Goal: Task Accomplishment & Management: Manage account settings

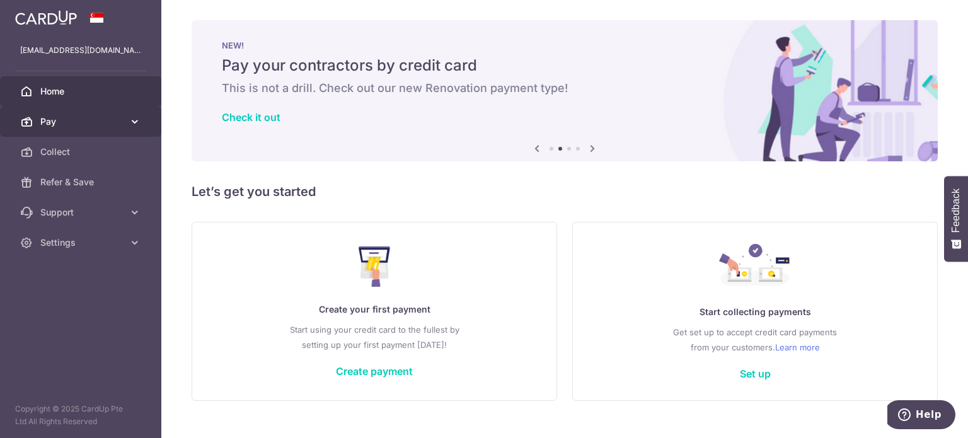
click at [106, 118] on span "Pay" at bounding box center [81, 121] width 83 height 13
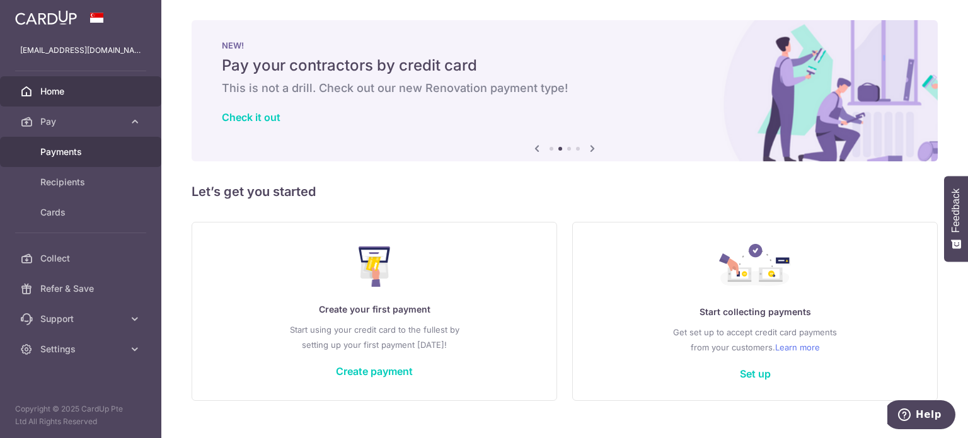
click at [84, 144] on link "Payments" at bounding box center [80, 152] width 161 height 30
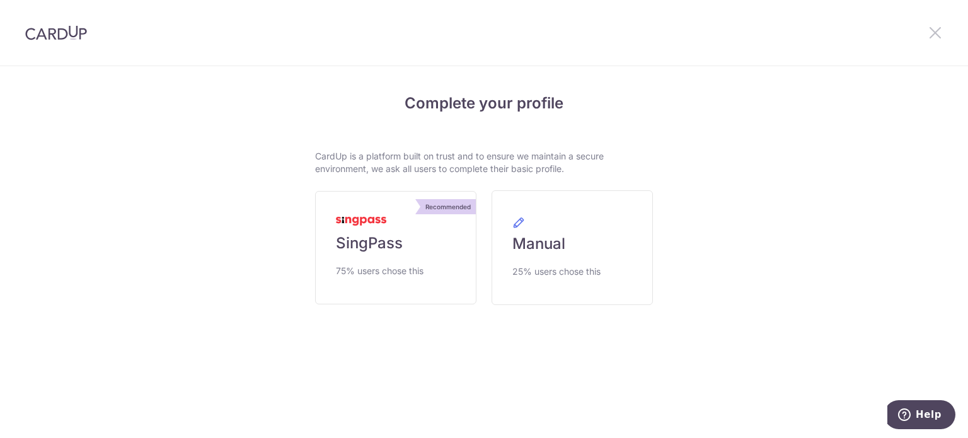
click at [933, 33] on icon at bounding box center [935, 33] width 15 height 16
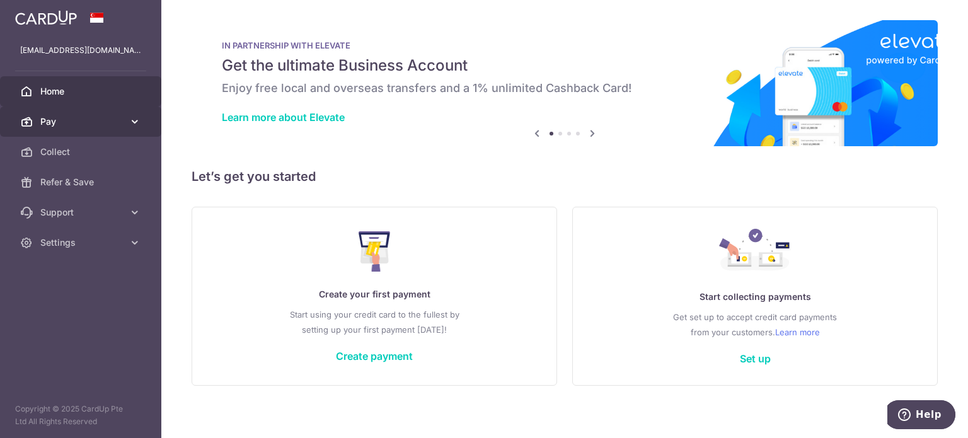
click at [89, 125] on span "Pay" at bounding box center [81, 121] width 83 height 13
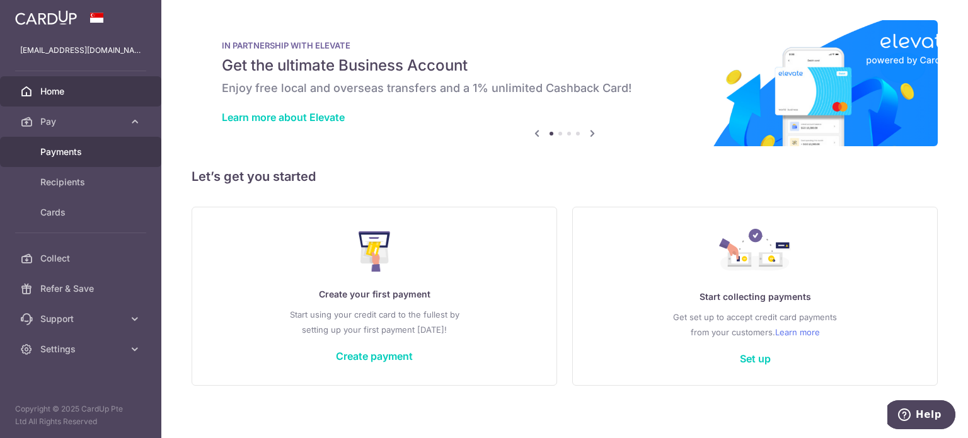
click at [78, 152] on span "Payments" at bounding box center [81, 152] width 83 height 13
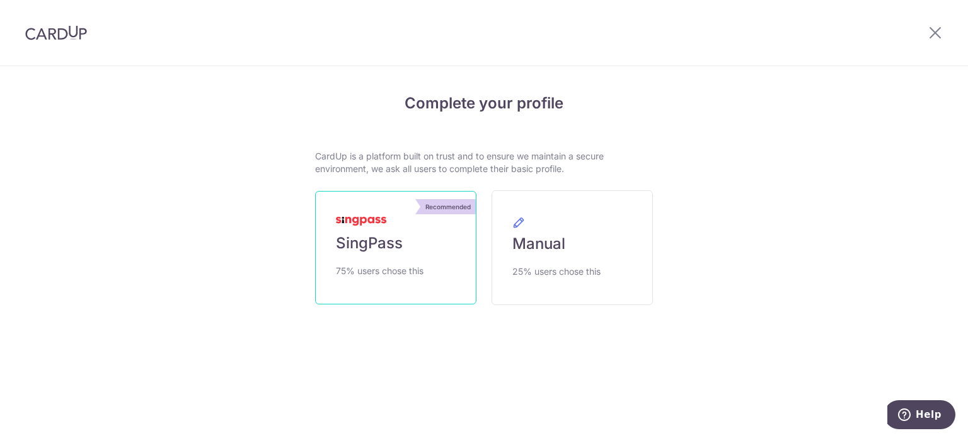
click at [386, 238] on span "SingPass" at bounding box center [369, 243] width 67 height 20
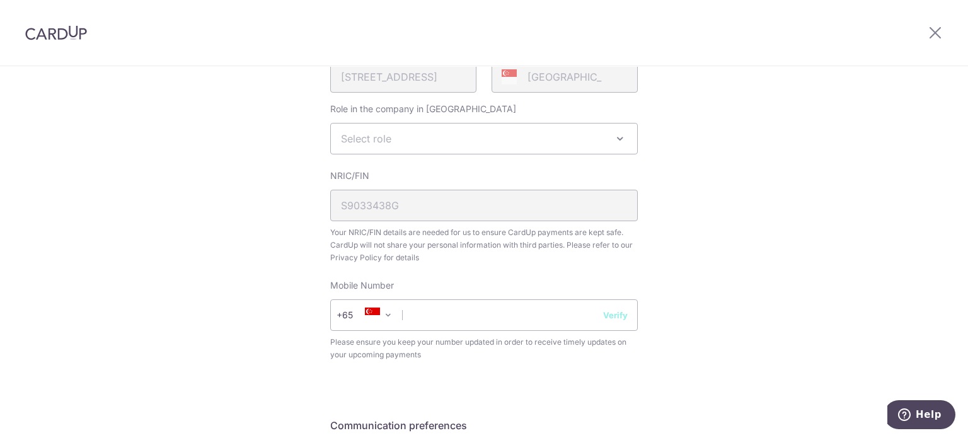
scroll to position [342, 0]
click at [462, 325] on input "text" at bounding box center [484, 315] width 308 height 32
type input "91591293"
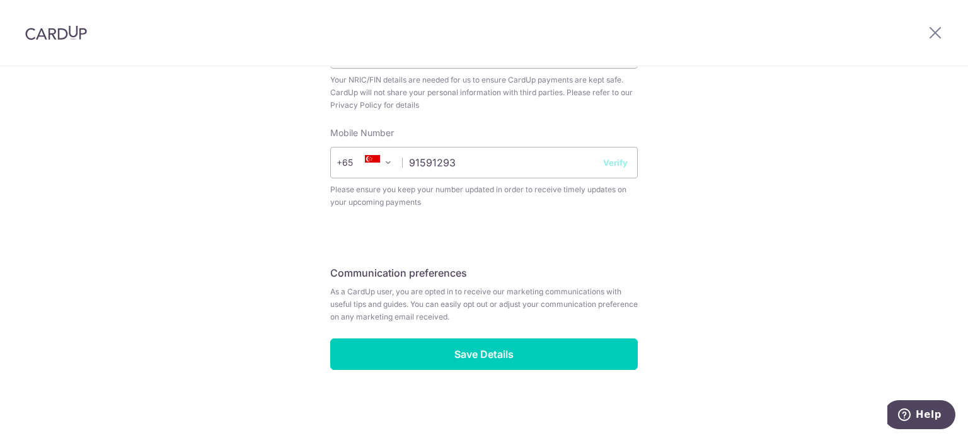
click at [715, 373] on div "Review your details Your Details Please provide your full name as per your NRIC…" at bounding box center [484, 6] width 968 height 867
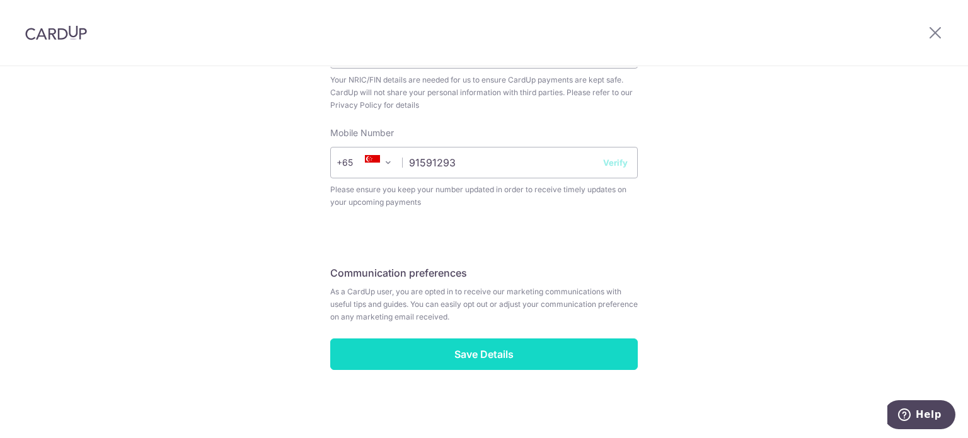
click at [512, 345] on input "Save Details" at bounding box center [484, 354] width 308 height 32
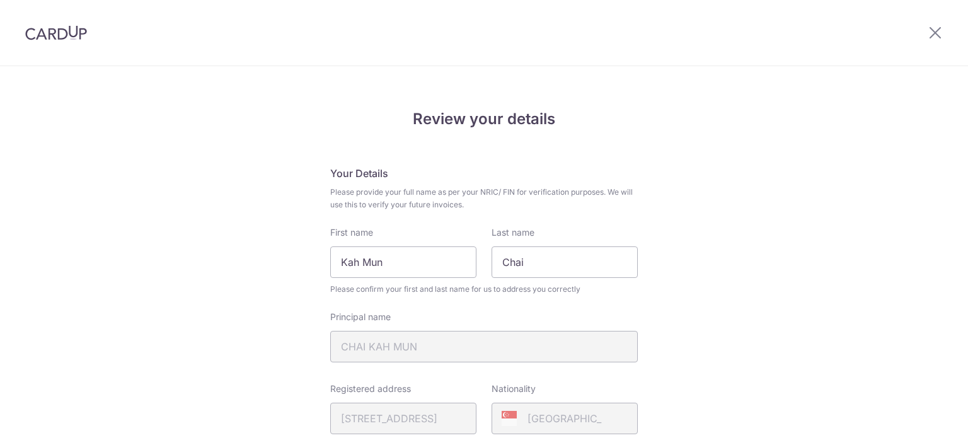
scroll to position [367, 0]
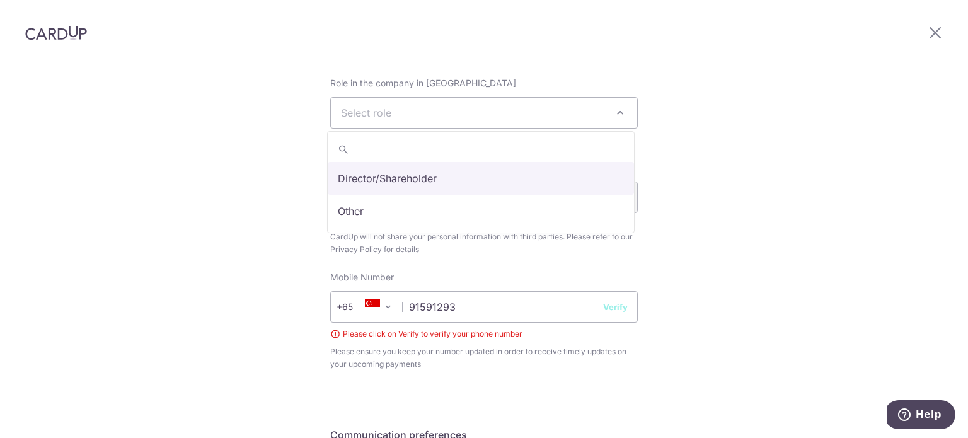
click at [420, 120] on span "Select role" at bounding box center [484, 113] width 306 height 30
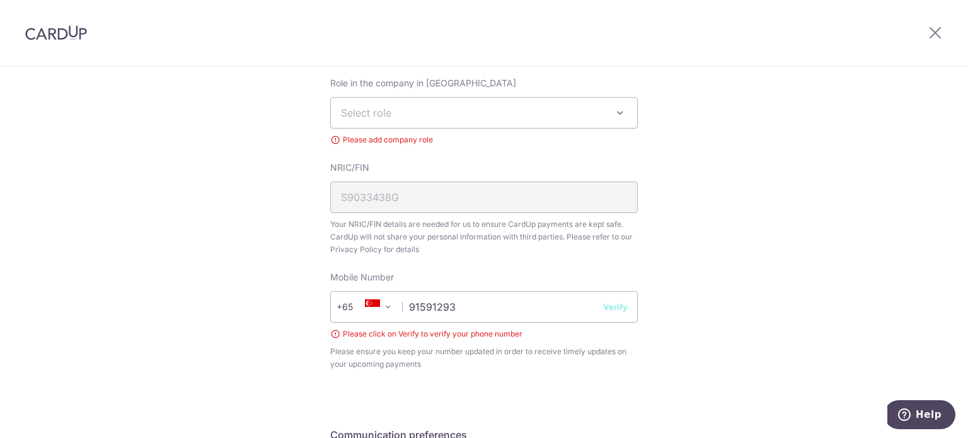
click at [217, 192] on div "Review your details Your Details Please provide your full name as per your NRIC…" at bounding box center [484, 150] width 968 height 902
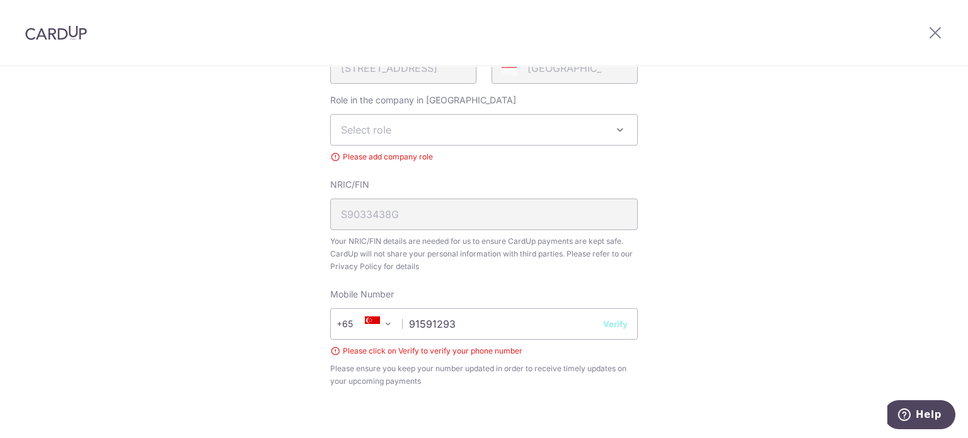
scroll to position [357, 0]
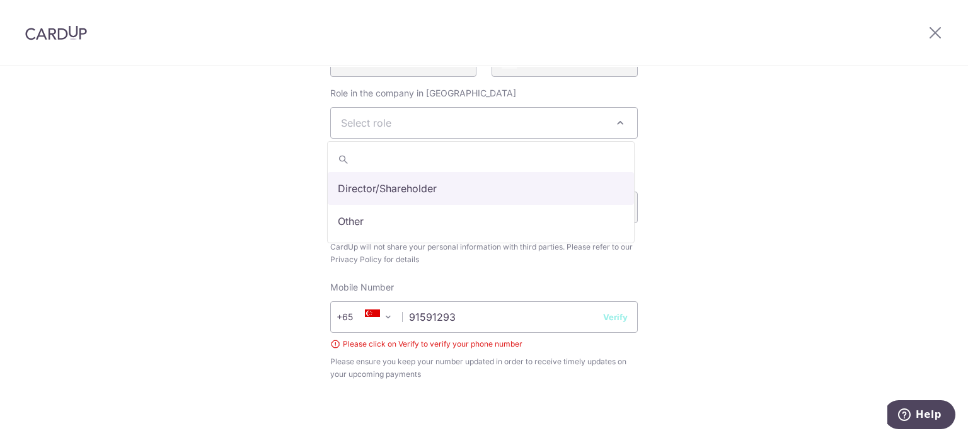
click at [378, 120] on span "Select role" at bounding box center [366, 123] width 50 height 13
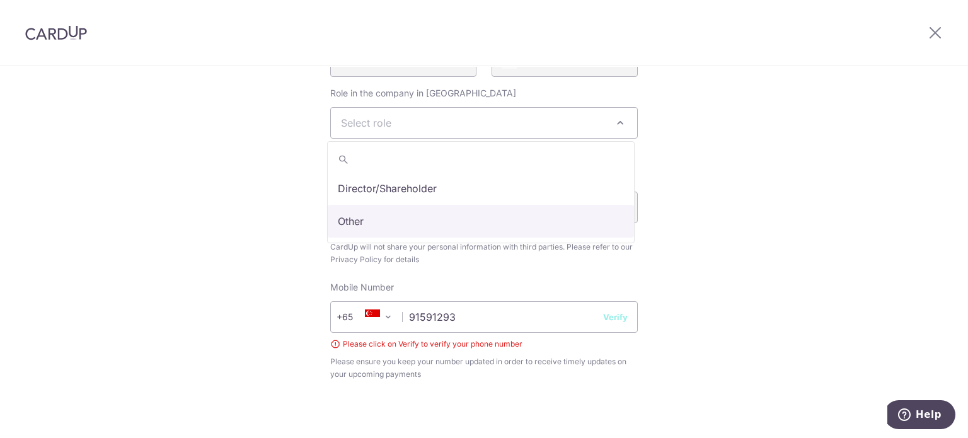
select select "other"
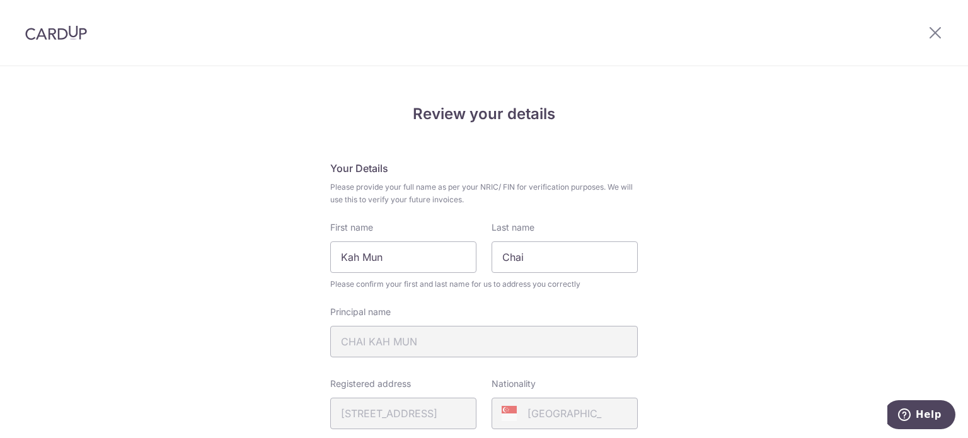
scroll to position [0, 0]
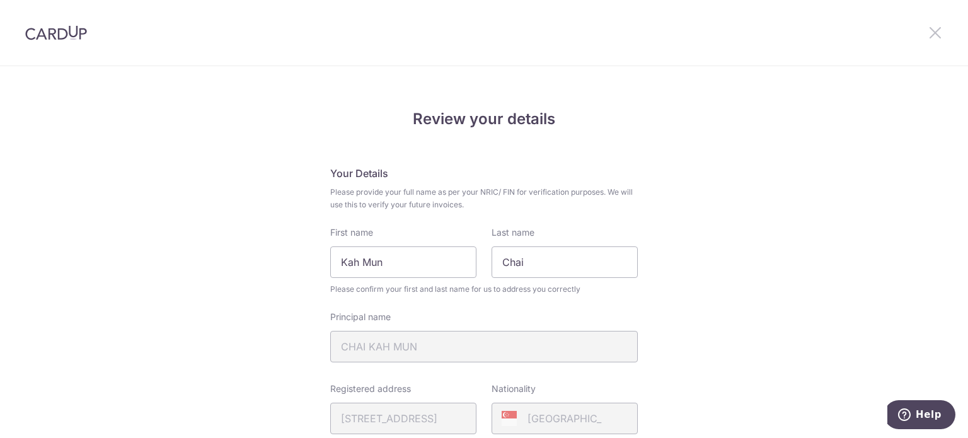
click at [937, 35] on icon at bounding box center [935, 33] width 15 height 16
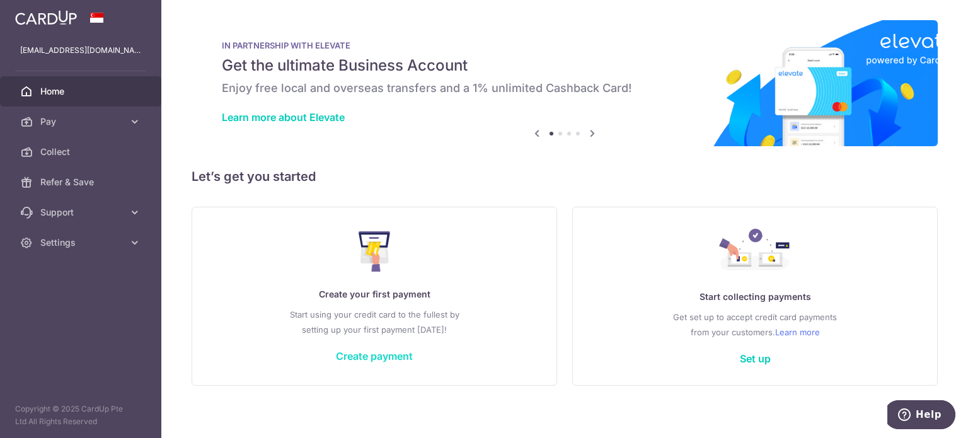
click at [384, 354] on link "Create payment" at bounding box center [374, 356] width 77 height 13
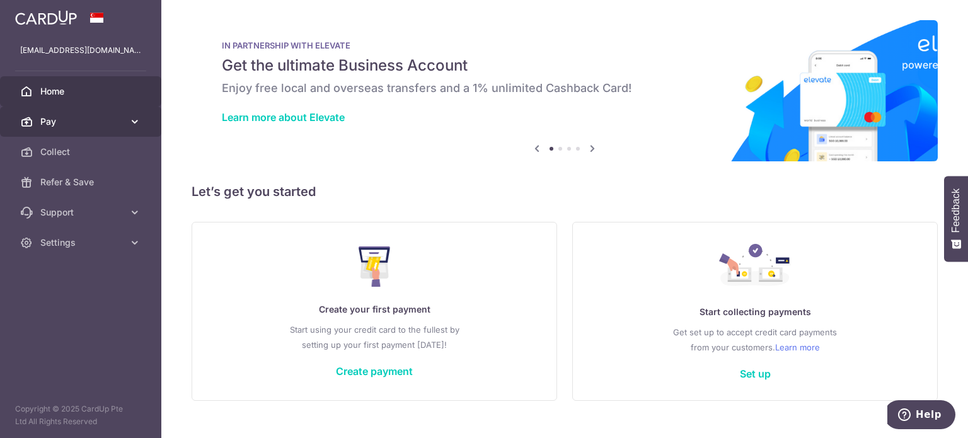
click at [85, 124] on span "Pay" at bounding box center [81, 121] width 83 height 13
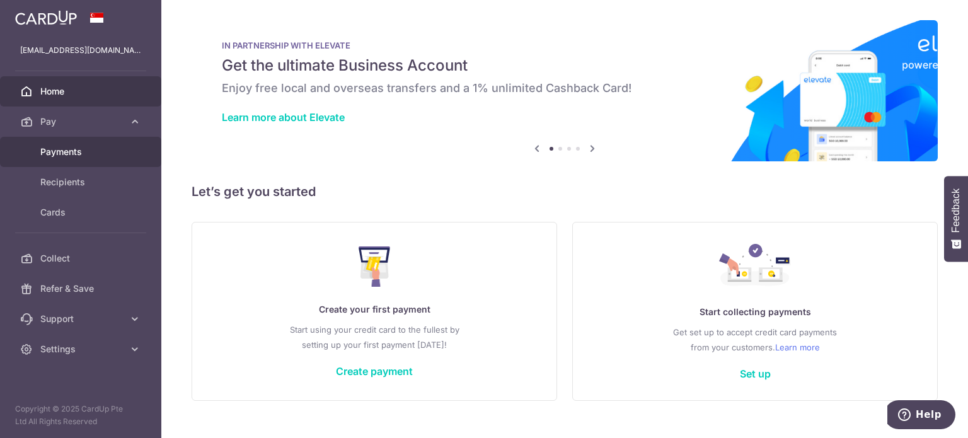
click at [79, 146] on span "Payments" at bounding box center [81, 152] width 83 height 13
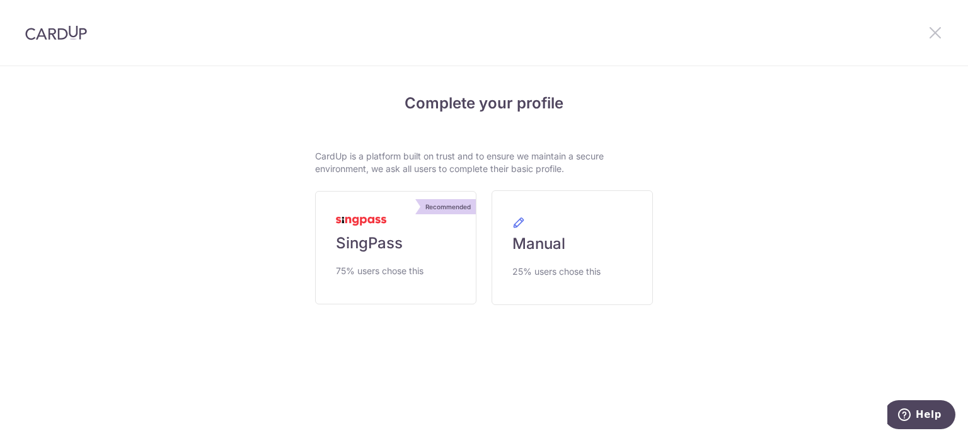
click at [935, 32] on icon at bounding box center [935, 33] width 15 height 16
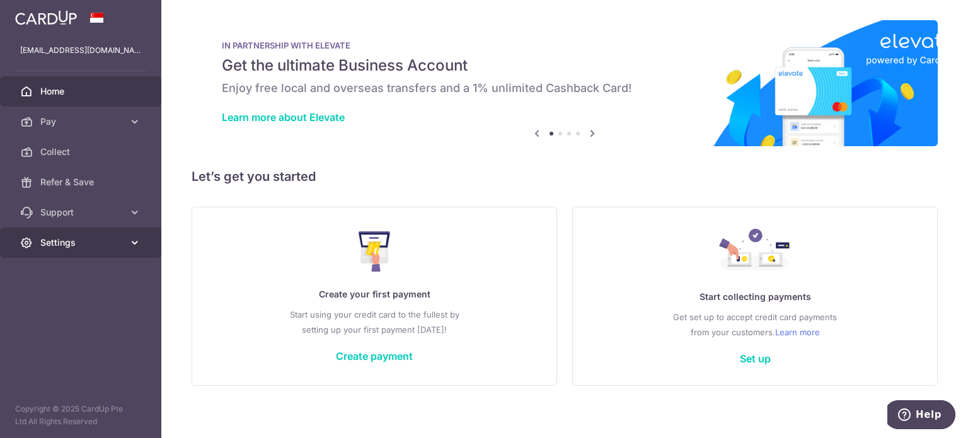
click at [77, 229] on link "Settings" at bounding box center [80, 243] width 161 height 30
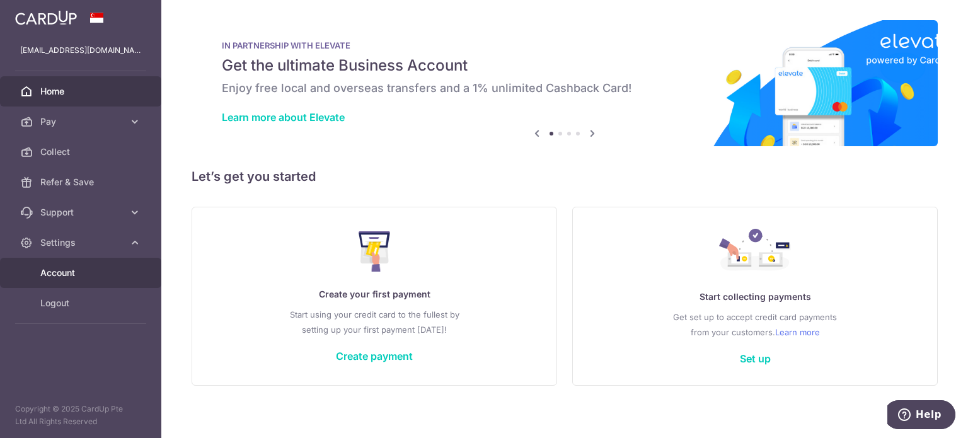
click at [66, 272] on span "Account" at bounding box center [81, 273] width 83 height 13
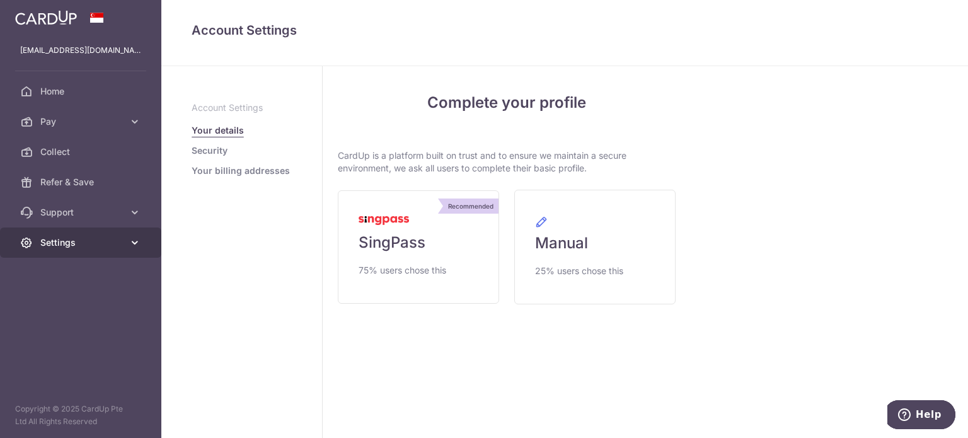
click at [68, 234] on link "Settings" at bounding box center [80, 243] width 161 height 30
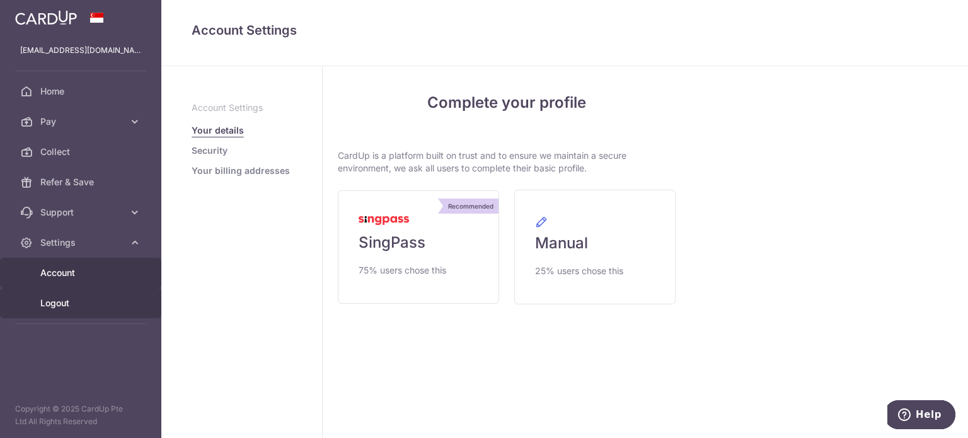
click at [54, 301] on span "Logout" at bounding box center [81, 303] width 83 height 13
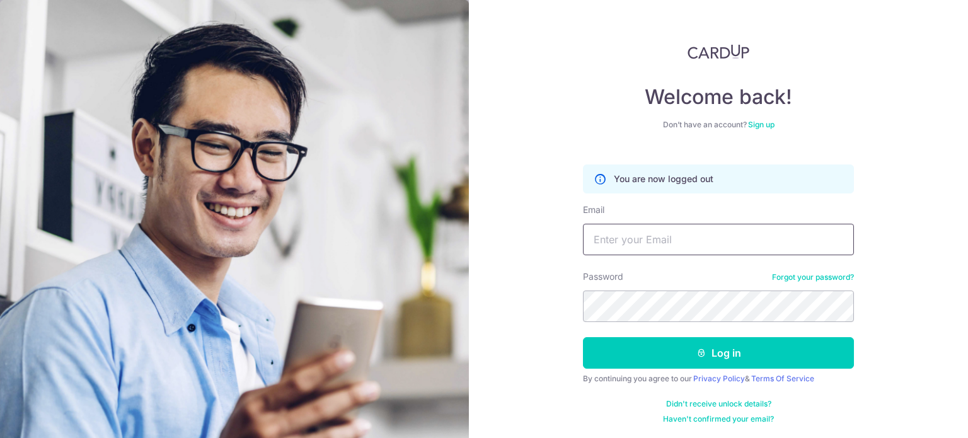
click at [698, 240] on input "Email" at bounding box center [718, 240] width 271 height 32
type input "[EMAIL_ADDRESS][DOMAIN_NAME]"
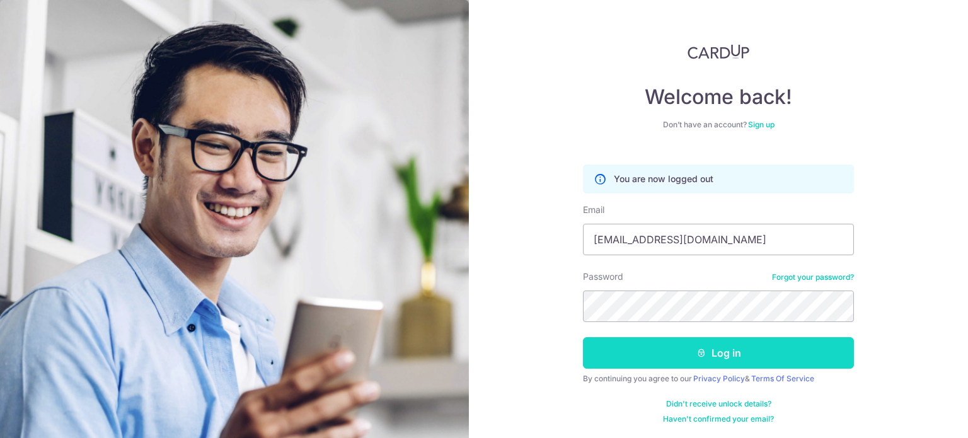
click at [746, 346] on button "Log in" at bounding box center [718, 353] width 271 height 32
